Goal: Task Accomplishment & Management: Manage account settings

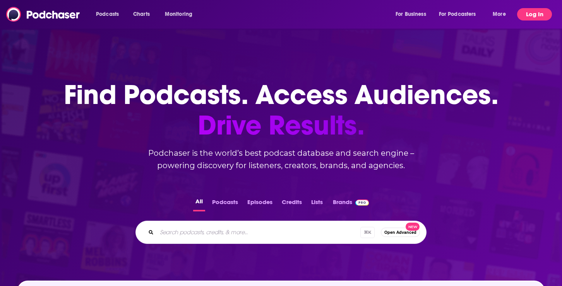
click at [527, 12] on button "Log In" at bounding box center [534, 14] width 35 height 12
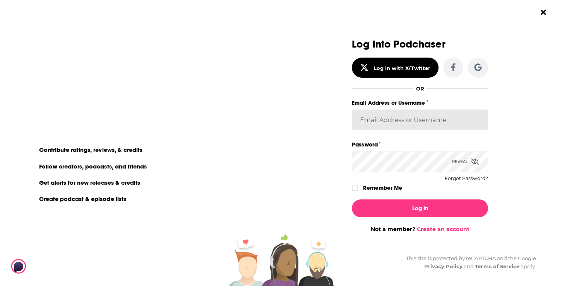
click at [412, 123] on input "Email Address or Username" at bounding box center [420, 119] width 136 height 21
click at [408, 123] on input "Email Address or Username" at bounding box center [420, 119] width 136 height 21
type input "Spiral5-G1"
click at [526, 109] on div "Log Into Podchaser Log in with X/Twitter OR Email Address or Username Spiral5-G…" at bounding box center [424, 143] width 275 height 286
click at [464, 179] on button "Forgot Password?" at bounding box center [465, 178] width 43 height 5
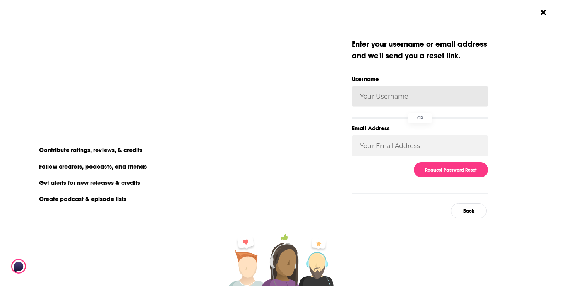
click at [391, 101] on input "Username" at bounding box center [420, 96] width 136 height 21
type input "Spiral5-G1"
click at [398, 96] on input "Spiral5-G1" at bounding box center [420, 96] width 136 height 21
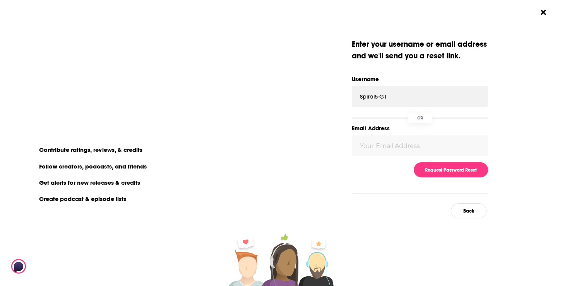
click at [341, 156] on div "Dialog" at bounding box center [283, 129] width 136 height 180
click at [394, 99] on input "Spiral5-G1" at bounding box center [420, 96] width 136 height 21
drag, startPoint x: 394, startPoint y: 99, endPoint x: 349, endPoint y: 97, distance: 45.3
click at [215, 98] on div "Enter your username or email address and we ' ll send you a reset link. Usernam…" at bounding box center [147, 129] width 136 height 180
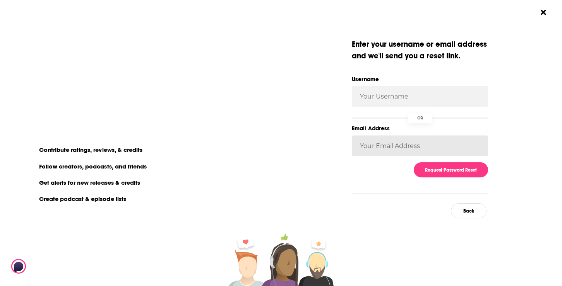
click at [371, 140] on input "Email Address" at bounding box center [420, 145] width 136 height 21
type input "[PERSON_NAME][EMAIL_ADDRESS][DOMAIN_NAME]"
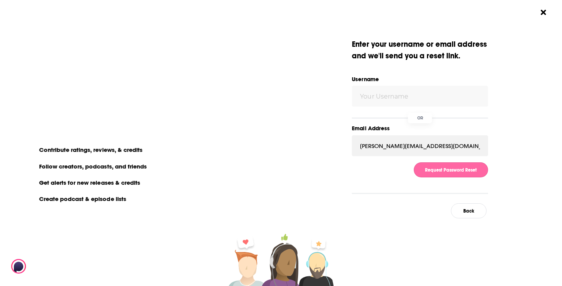
click at [436, 170] on button "Request Password Reset" at bounding box center [451, 169] width 74 height 15
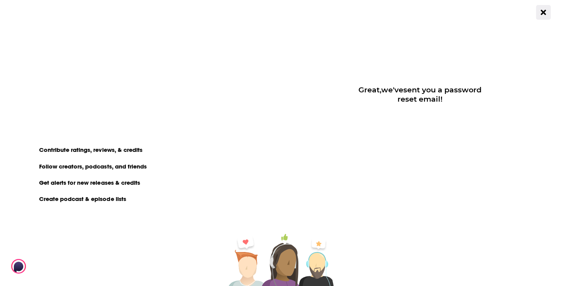
click at [544, 13] on icon "Close Button" at bounding box center [542, 12] width 5 height 5
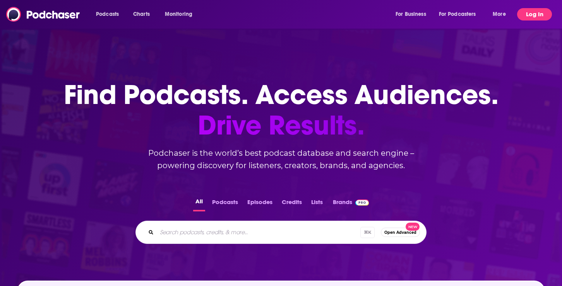
click at [533, 12] on button "Log In" at bounding box center [534, 14] width 35 height 12
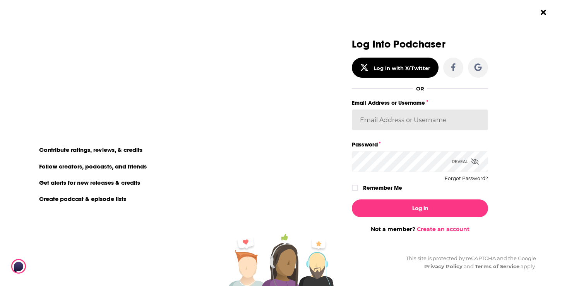
click at [403, 121] on input "Email Address or Username" at bounding box center [420, 119] width 136 height 21
type input "Spiral5-G2"
click at [513, 108] on div "Log Into Podchaser Log in with X/Twitter OR Email Address or Username Spiral5-G…" at bounding box center [424, 143] width 275 height 286
click at [463, 178] on button "Forgot Password?" at bounding box center [465, 178] width 43 height 5
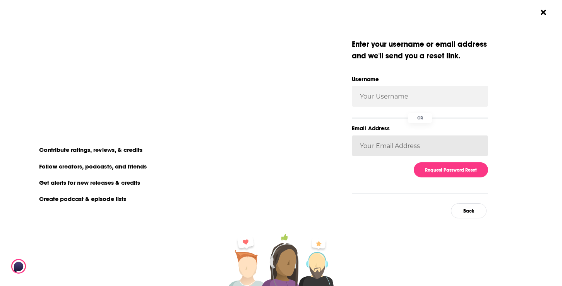
click at [385, 143] on input "Email Address" at bounding box center [420, 145] width 136 height 21
type input "[PERSON_NAME][EMAIL_ADDRESS][DOMAIN_NAME]"
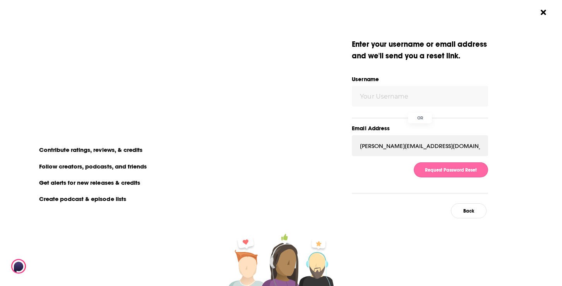
click at [442, 171] on button "Request Password Reset" at bounding box center [451, 169] width 74 height 15
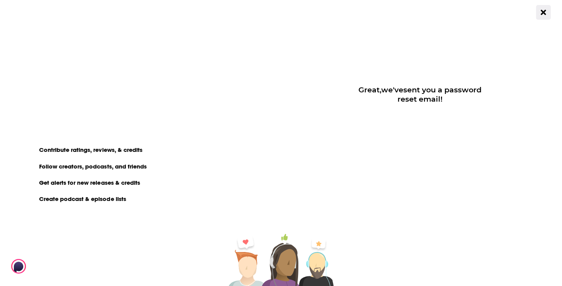
click at [544, 10] on icon "Close Button" at bounding box center [542, 12] width 5 height 7
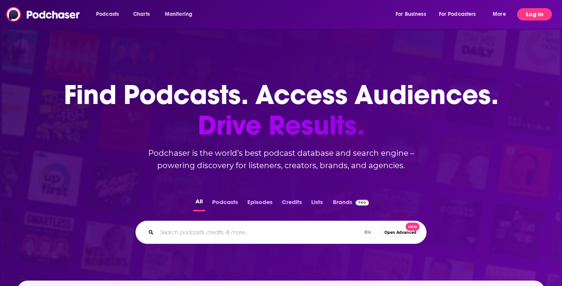
click at [534, 18] on button "Log In" at bounding box center [534, 14] width 35 height 12
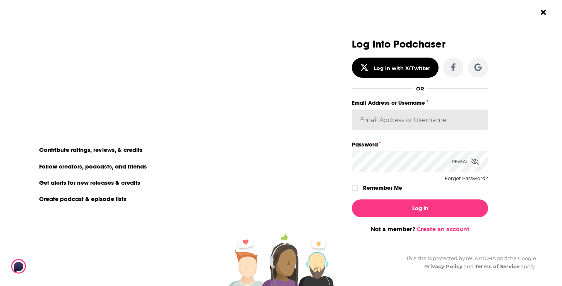
click at [383, 123] on input "Email Address or Username" at bounding box center [420, 119] width 136 height 21
type input "Spiral5-G1"
click at [472, 162] on icon "Dialog" at bounding box center [475, 162] width 8 height 6
click at [355, 188] on icon "Dialog" at bounding box center [354, 187] width 5 height 3
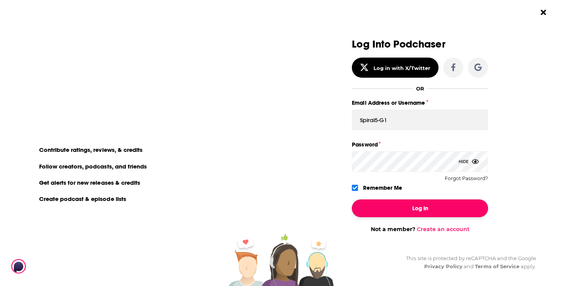
click at [400, 207] on button "Log In" at bounding box center [420, 209] width 136 height 18
